Goal: Task Accomplishment & Management: Use online tool/utility

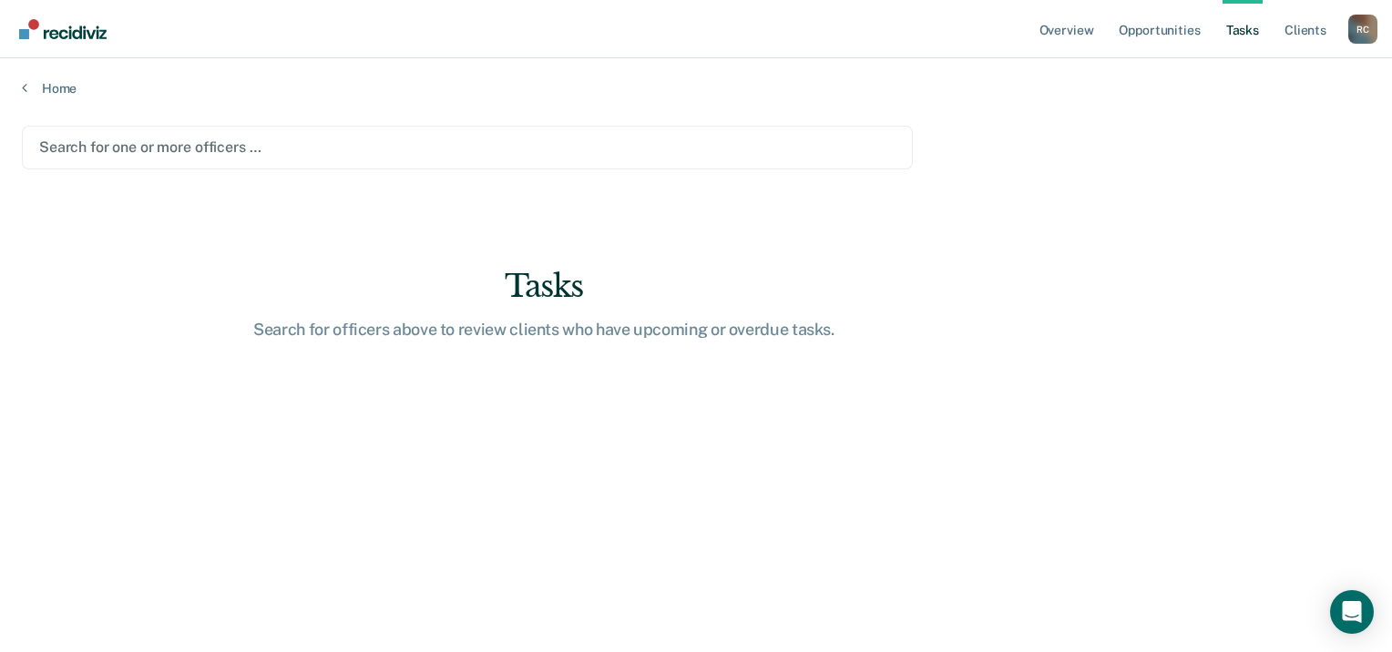
click at [239, 133] on div "Search for one or more officers …" at bounding box center [467, 148] width 891 height 44
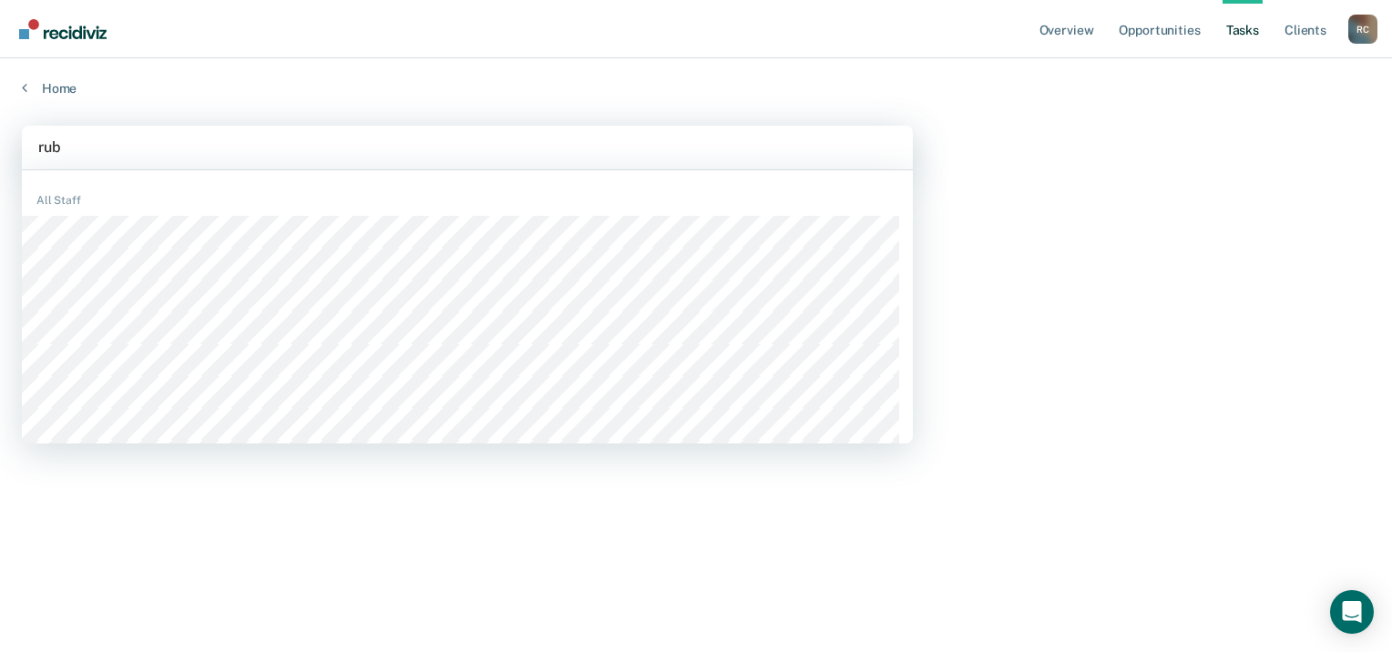
type input "ruby"
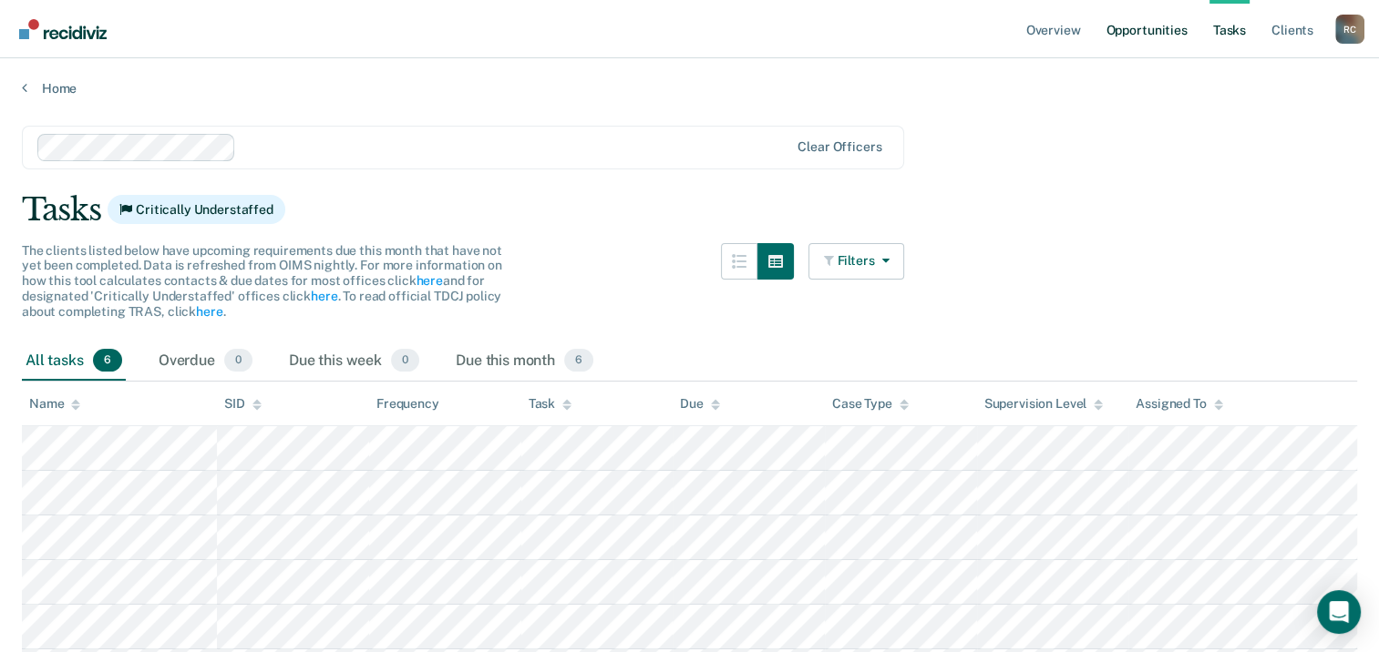
click at [1152, 31] on link "Opportunities" at bounding box center [1146, 29] width 88 height 58
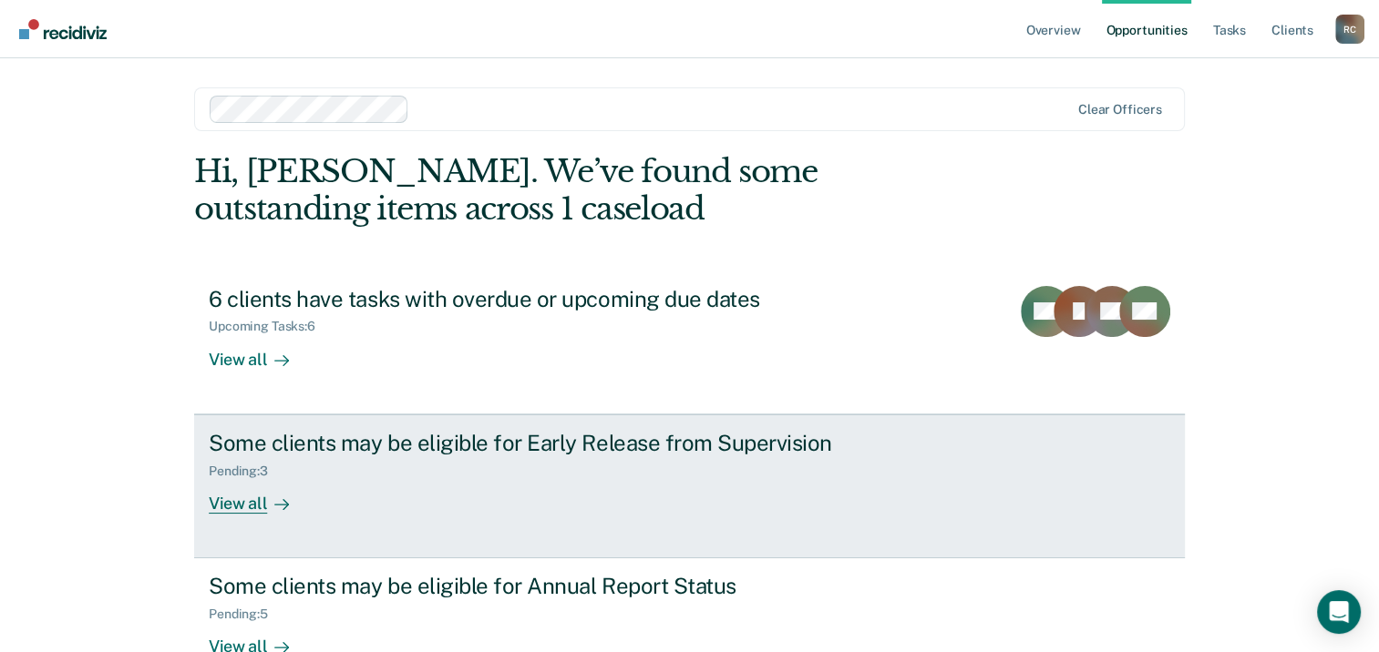
click at [225, 499] on div "View all" at bounding box center [260, 496] width 102 height 36
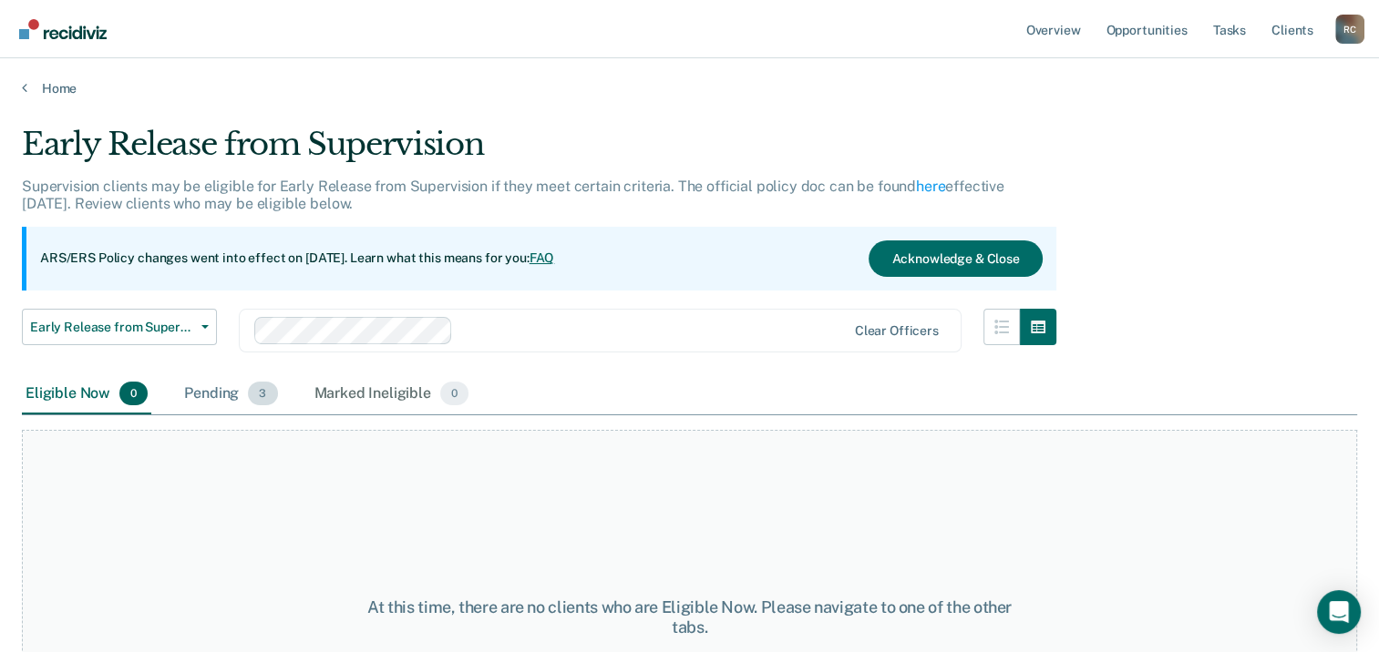
click at [200, 390] on div "Pending 3" at bounding box center [230, 395] width 100 height 40
